Goal: Find specific fact: Find specific fact

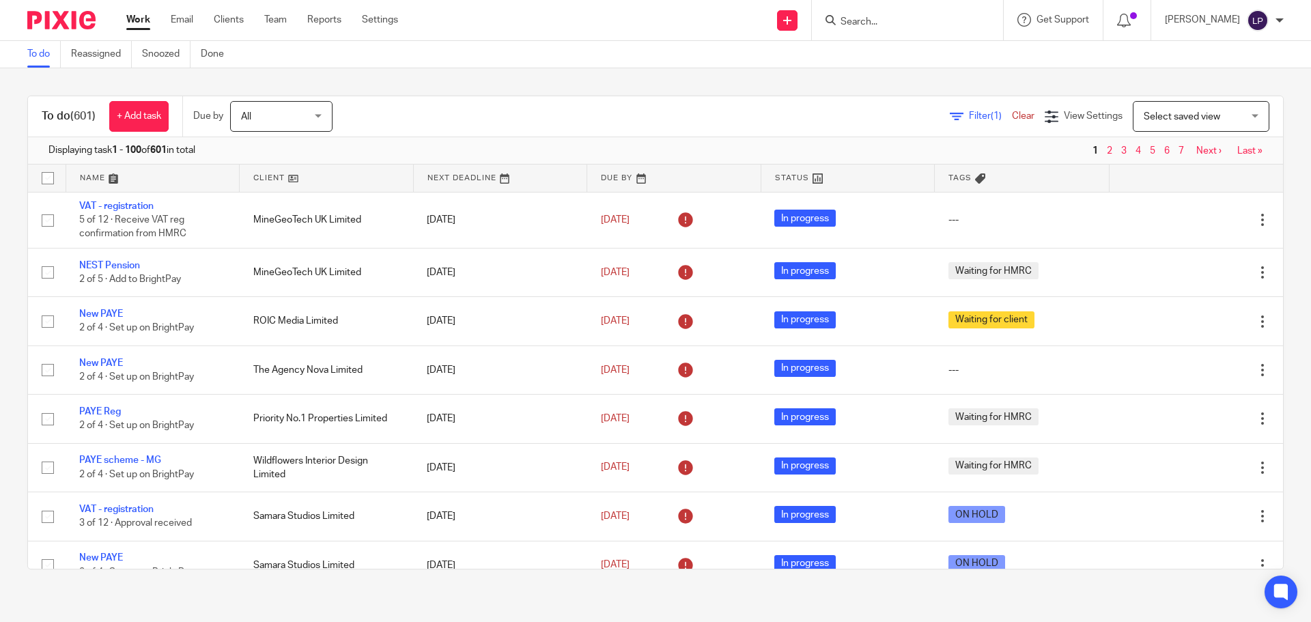
click at [892, 24] on input "Search" at bounding box center [900, 22] width 123 height 12
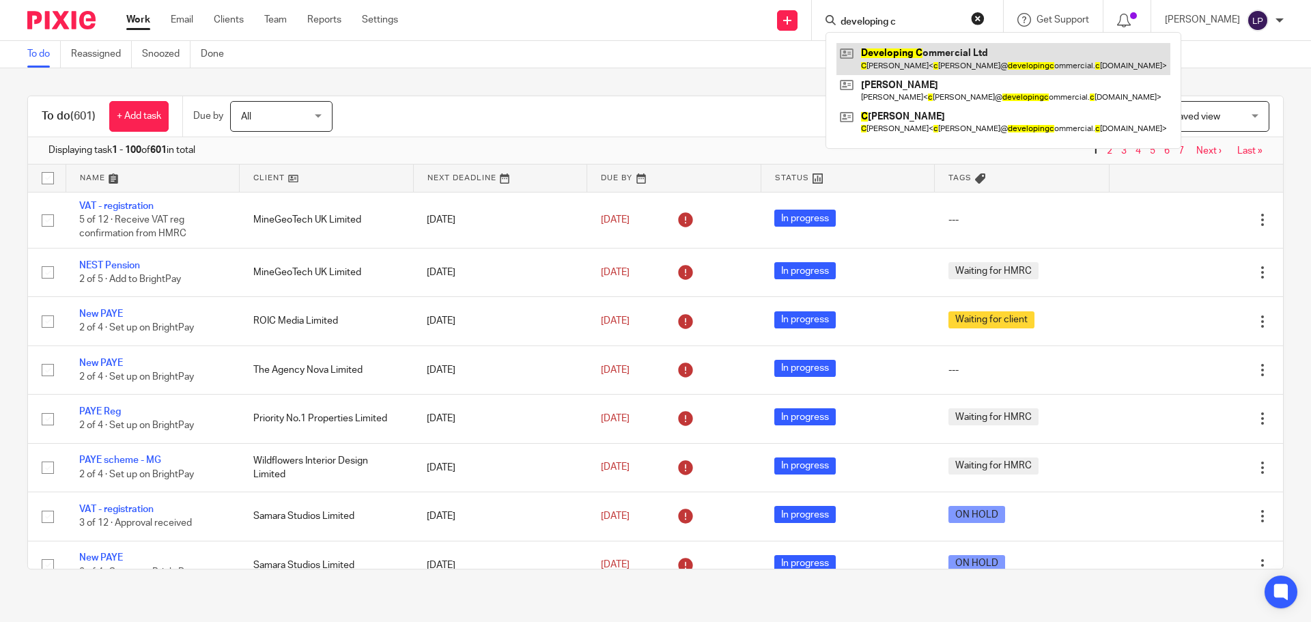
type input "developing c"
click at [1017, 60] on link at bounding box center [1003, 58] width 334 height 31
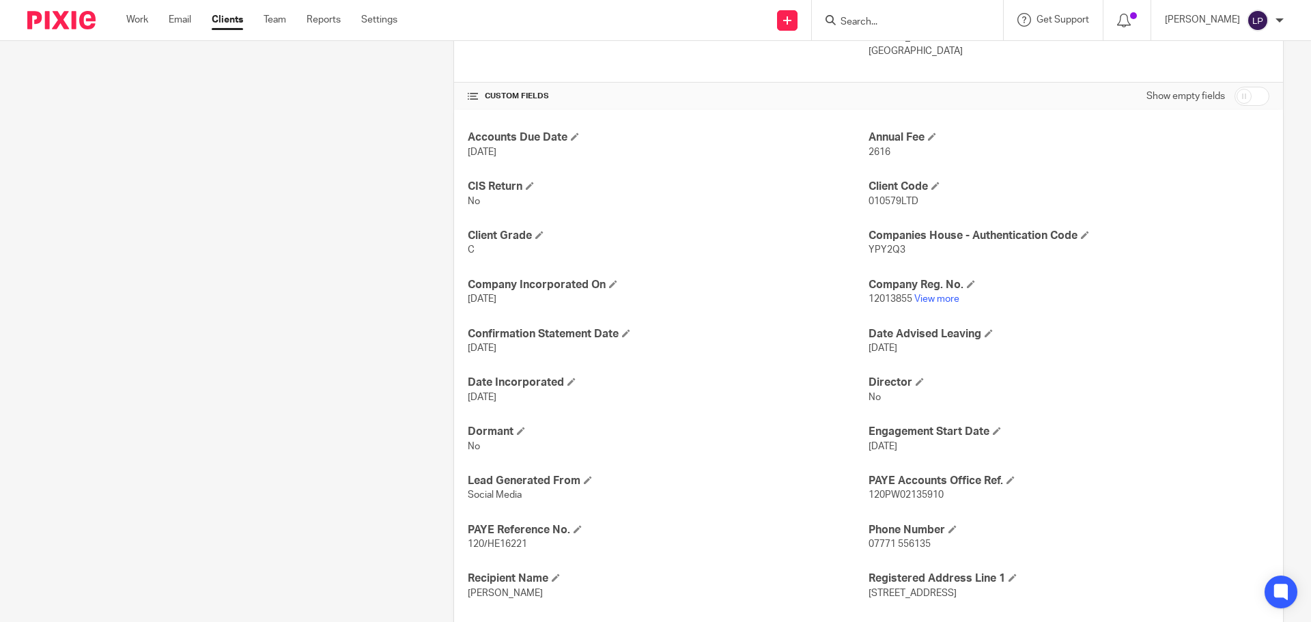
scroll to position [819, 0]
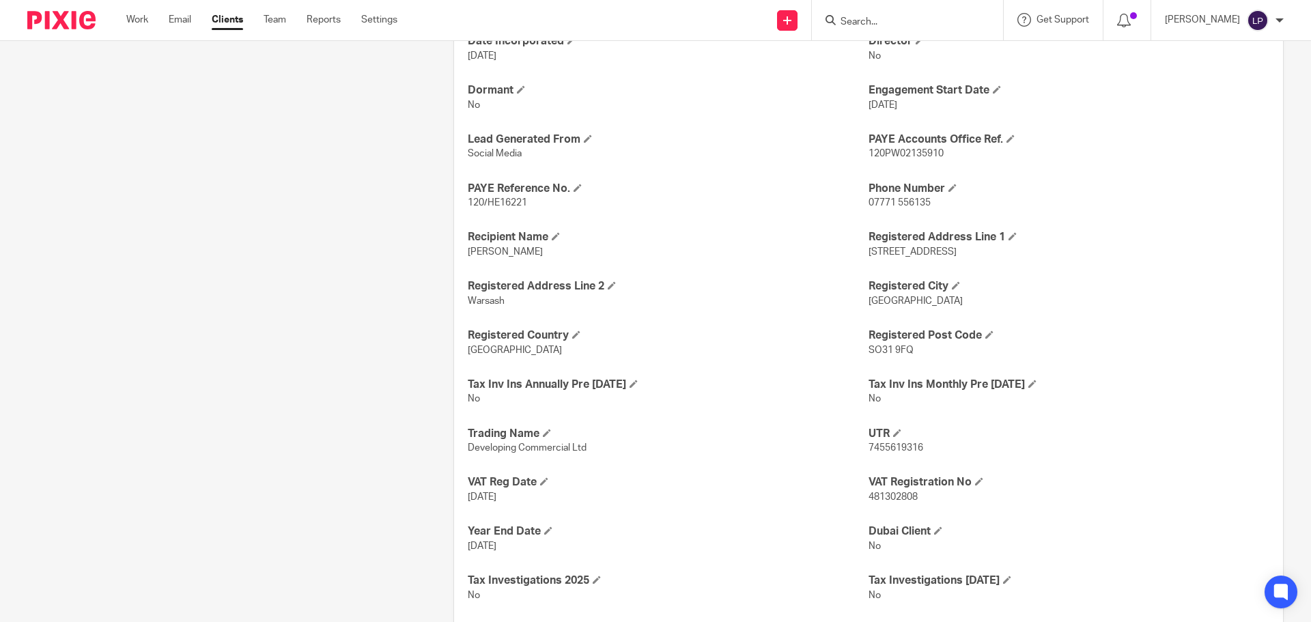
click at [878, 495] on span "481302808" at bounding box center [892, 497] width 49 height 10
copy span "481302808"
click at [417, 359] on div "Client contacts [PERSON_NAME] [EMAIL_ADDRESS][DOMAIN_NAME] Edit contact Create …" at bounding box center [219, 72] width 426 height 1493
click at [432, 405] on div "More details Client manager [PERSON_NAME] [PERSON_NAME] Brynn Lines Director Ta…" at bounding box center [857, 72] width 851 height 1493
